Goal: Navigation & Orientation: Find specific page/section

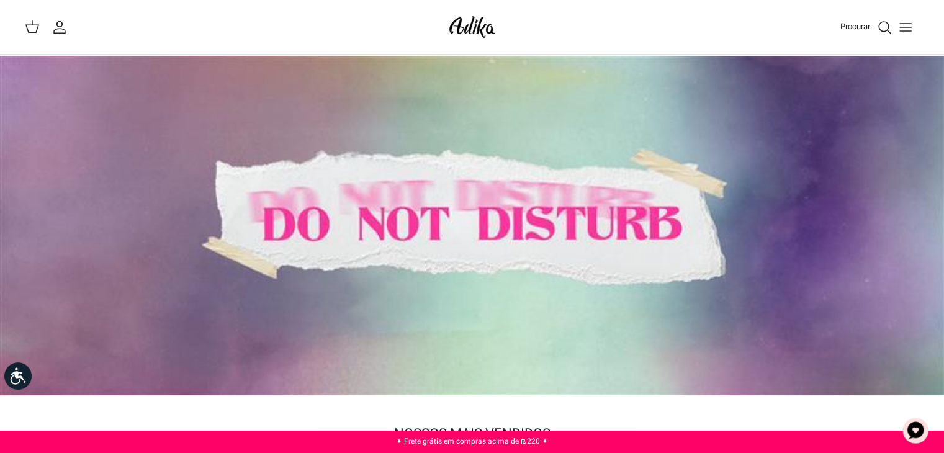
click at [903, 24] on icon "Alternar menu" at bounding box center [905, 27] width 15 height 15
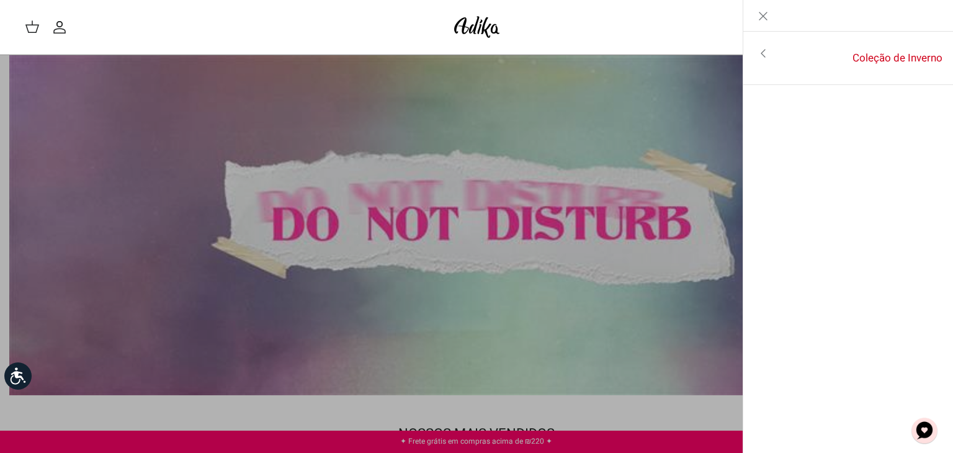
click at [767, 56] on icon "Toggle menu" at bounding box center [763, 53] width 15 height 15
click at [883, 53] on font "Para todos os itens" at bounding box center [889, 55] width 92 height 16
click at [764, 21] on icon "Fechar" at bounding box center [763, 16] width 15 height 15
